Goal: Find specific page/section: Find specific page/section

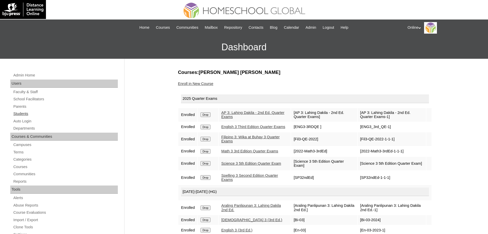
click at [26, 112] on link "Students" at bounding box center [65, 114] width 105 height 6
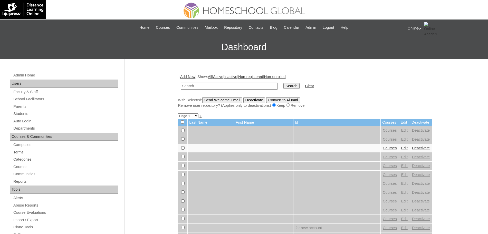
click at [202, 87] on input "text" at bounding box center [229, 86] width 97 height 7
type input "HG323OACAD2025"
click at [283, 83] on input "Search" at bounding box center [291, 86] width 16 height 6
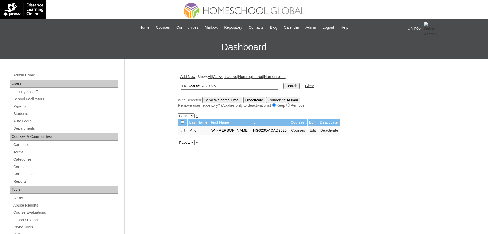
click at [295, 131] on link "Courses" at bounding box center [298, 130] width 14 height 4
